Goal: Check status: Check status

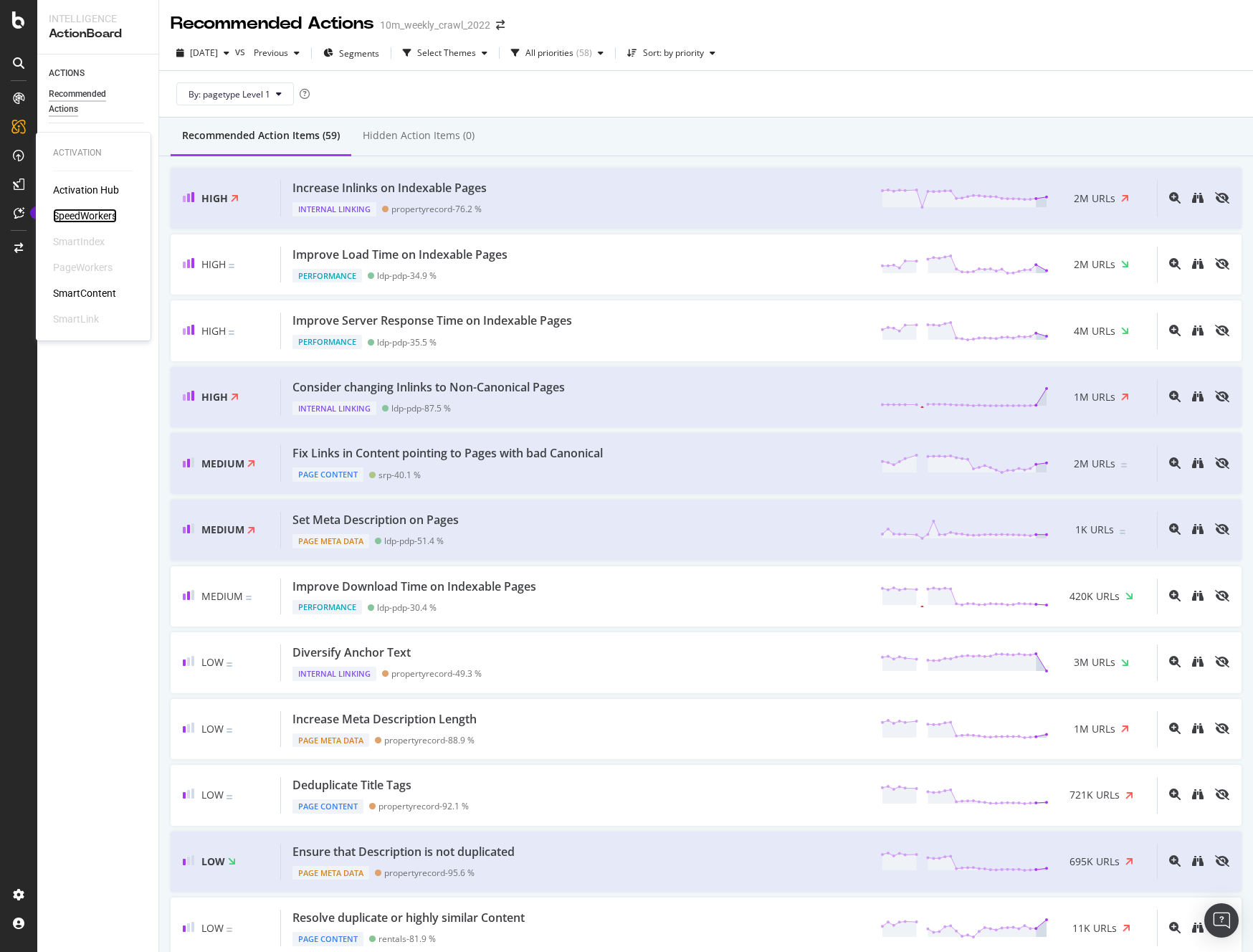
click at [102, 217] on div "SpeedWorkers" at bounding box center [85, 216] width 64 height 14
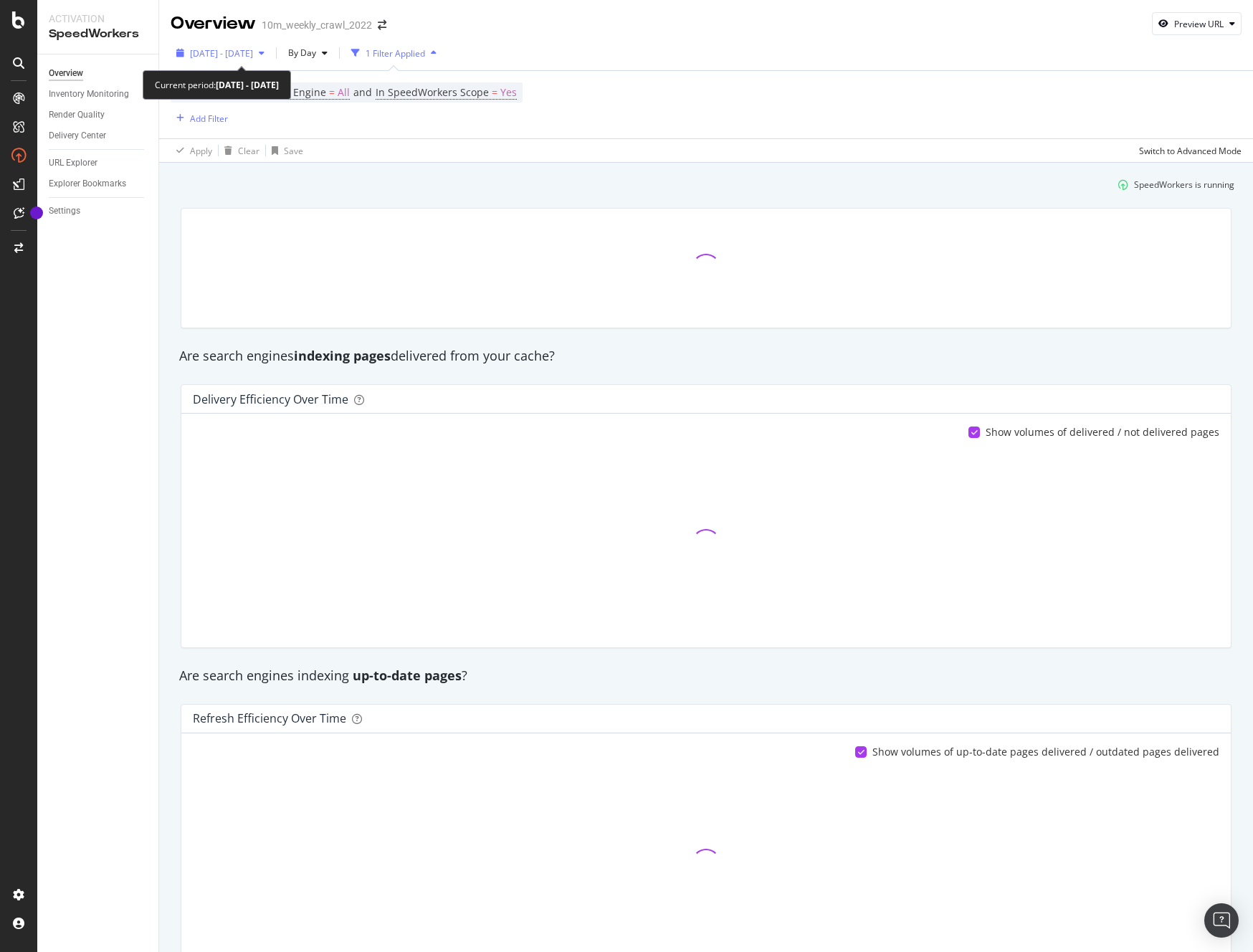
click at [271, 43] on div "[DATE] - [DATE]" at bounding box center [221, 53] width 100 height 22
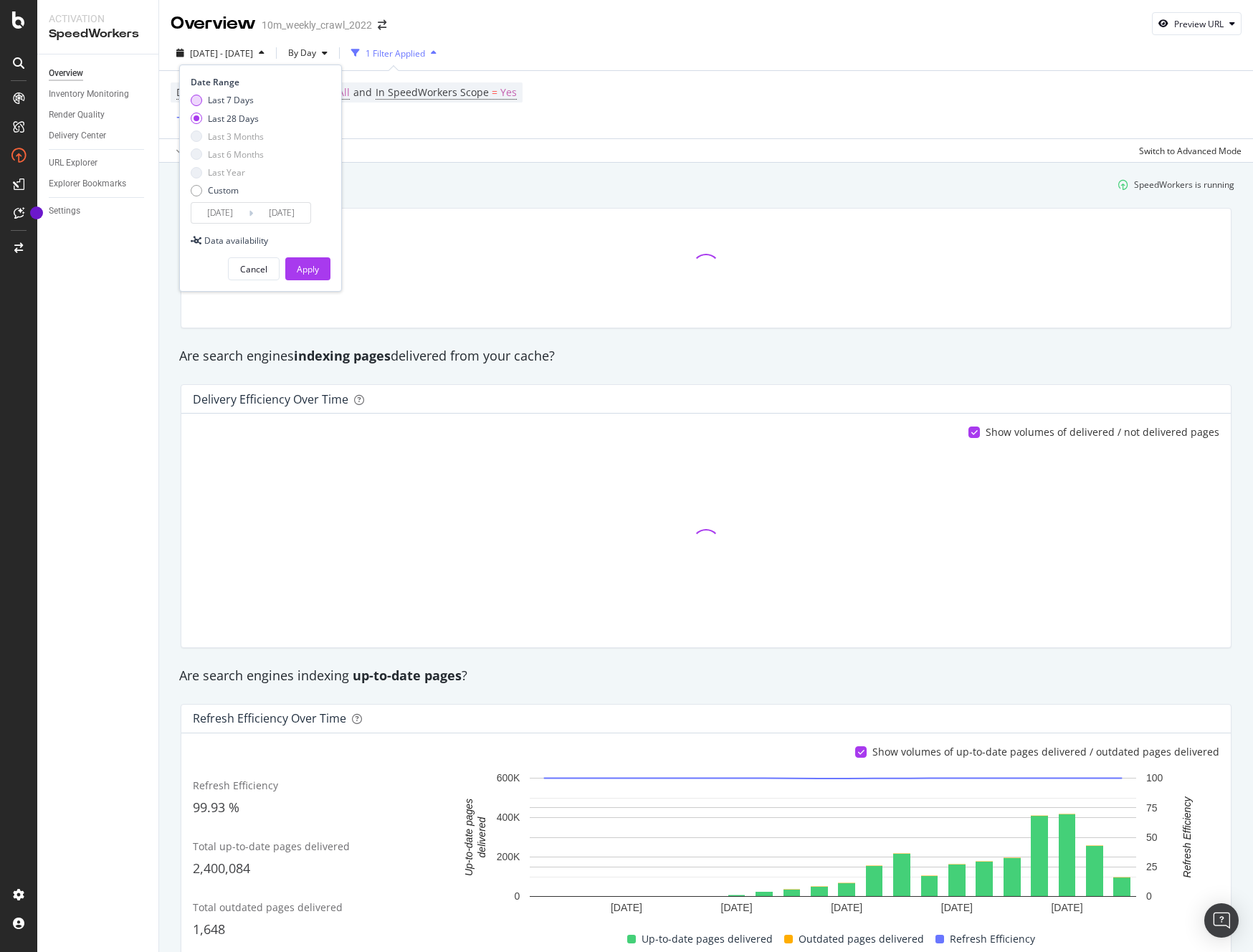
click at [197, 98] on div "Last 7 Days" at bounding box center [197, 101] width 12 height 12
type input "[DATE]"
click at [314, 274] on div "Apply" at bounding box center [307, 269] width 22 height 12
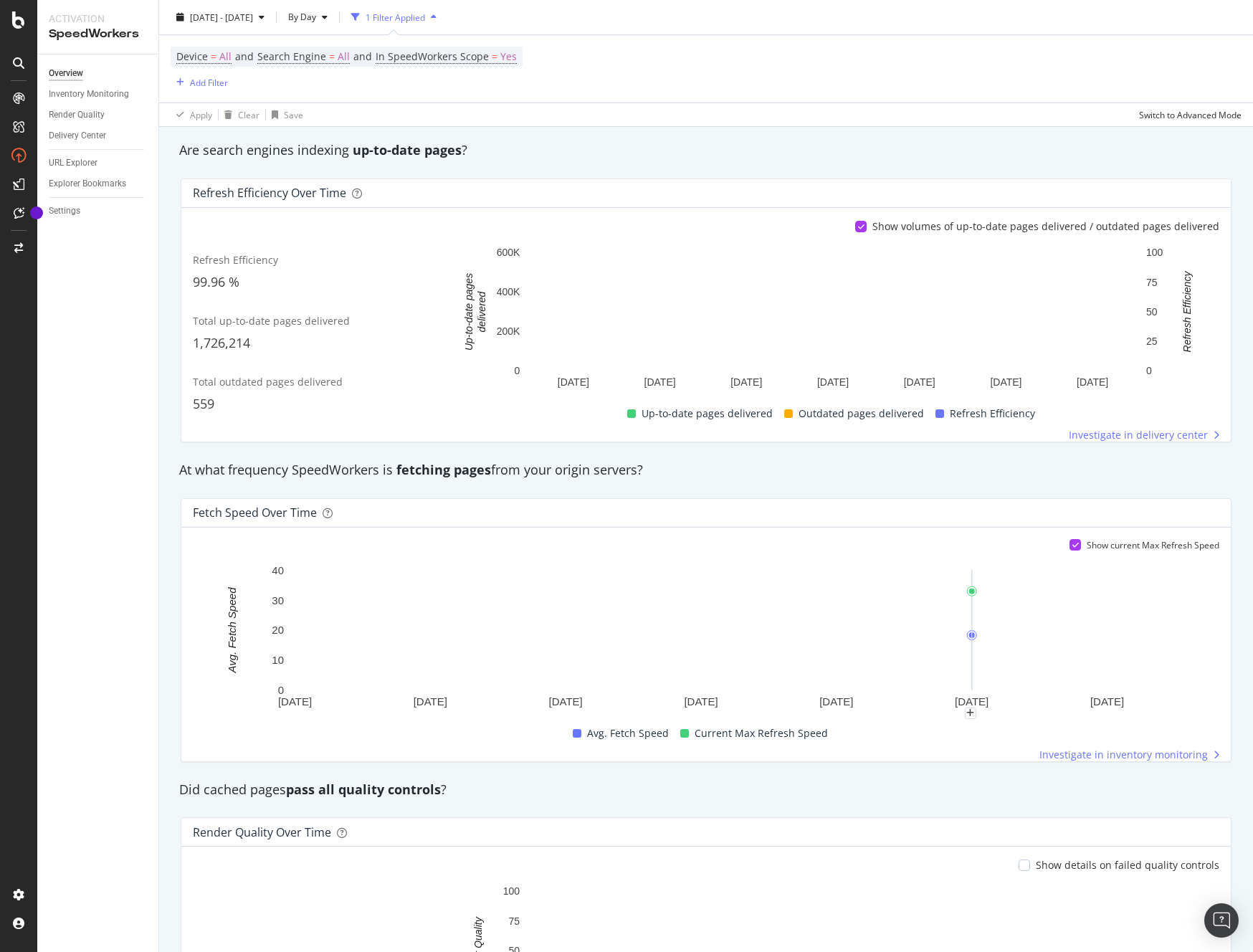
scroll to position [435, 0]
